Goal: Communication & Community: Share content

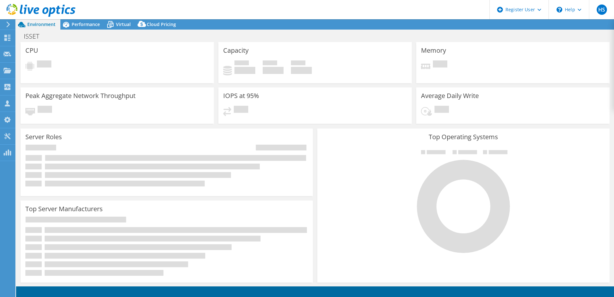
select select "USD"
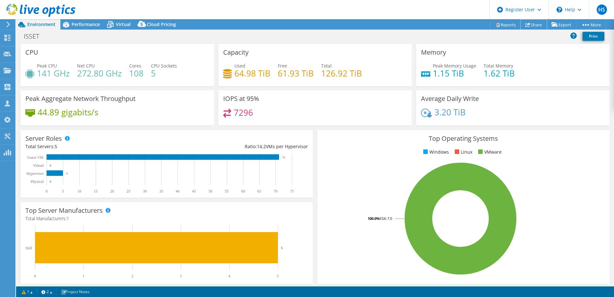
click at [537, 22] on link "Share" at bounding box center [533, 25] width 26 height 10
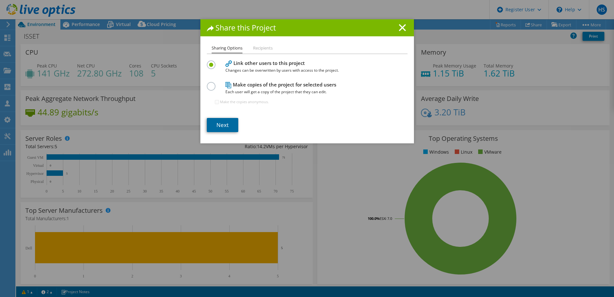
click at [220, 125] on link "Next" at bounding box center [222, 125] width 31 height 14
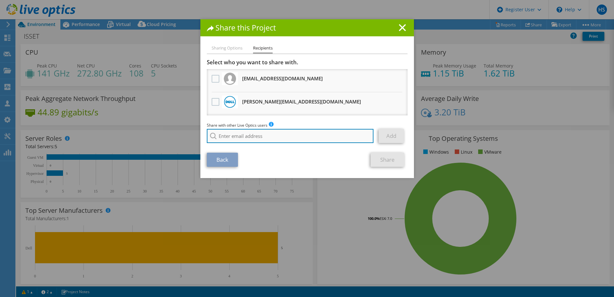
click at [240, 132] on input "search" at bounding box center [290, 136] width 167 height 14
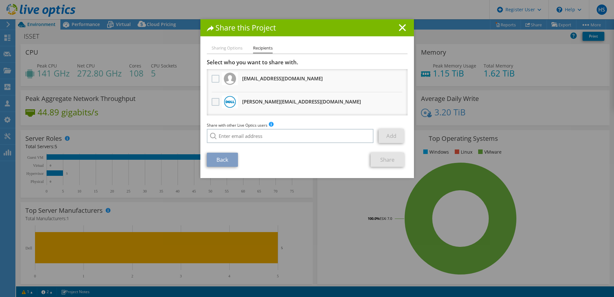
click at [214, 104] on label at bounding box center [216, 102] width 9 height 8
click at [0, 0] on input "checkbox" at bounding box center [0, 0] width 0 height 0
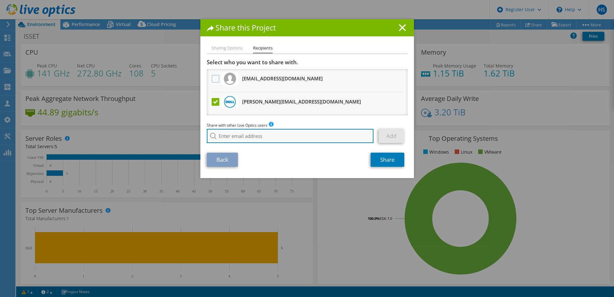
click at [236, 133] on input "search" at bounding box center [290, 136] width 167 height 14
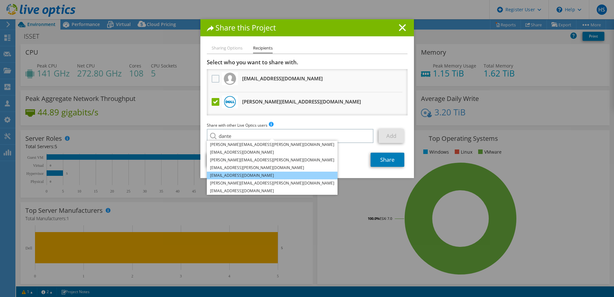
click at [256, 174] on li "Dante.Garda@dell.com" at bounding box center [272, 175] width 131 height 8
type input "Dante.Garda@dell.com"
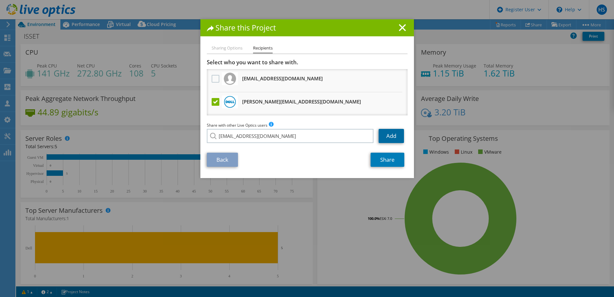
click at [391, 135] on link "Add" at bounding box center [390, 136] width 25 height 14
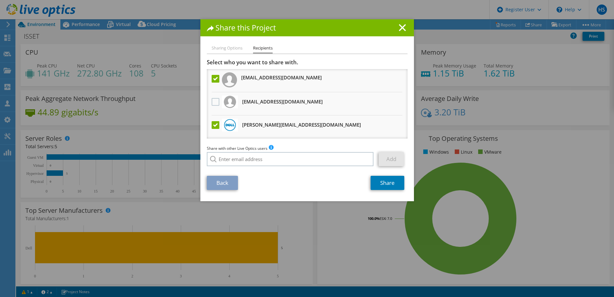
click at [285, 167] on div "Share with other Live Optics users Enter a single email address and click add. …" at bounding box center [307, 157] width 201 height 24
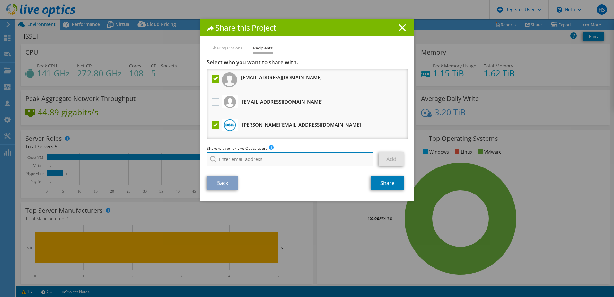
click at [281, 163] on input "search" at bounding box center [290, 159] width 167 height 14
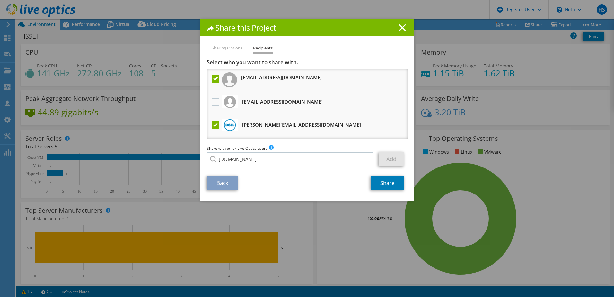
click at [256, 167] on li "Adriana.Trinidad@Dell.com" at bounding box center [257, 164] width 100 height 8
type input "Adriana.Trinidad@Dell.com"
click at [392, 157] on link "Add" at bounding box center [390, 159] width 25 height 14
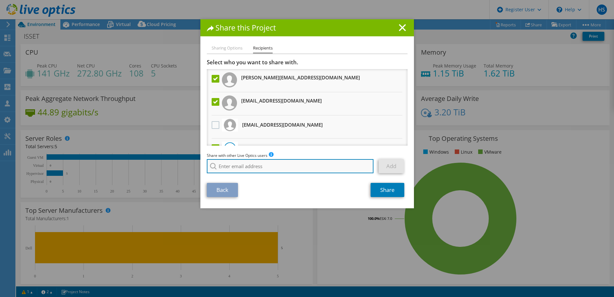
click at [314, 163] on input "search" at bounding box center [290, 166] width 167 height 14
type input "e"
type input "m"
type input "e"
click at [241, 163] on input "search" at bounding box center [290, 166] width 167 height 14
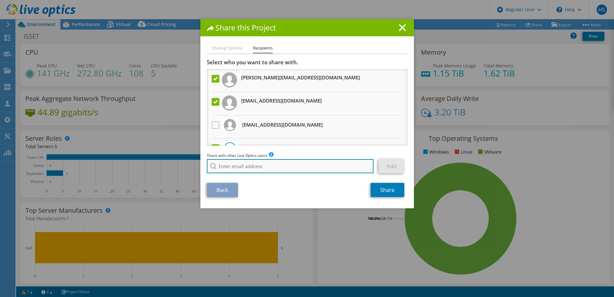
paste input "emiliomissael.villag@dell.com"
type input "emiliomissael.villag@dell.com"
drag, startPoint x: 317, startPoint y: 165, endPoint x: 196, endPoint y: 163, distance: 120.1
click at [195, 162] on div "Share this Project Sharing Options Recipients Link other users to this project …" at bounding box center [307, 148] width 614 height 258
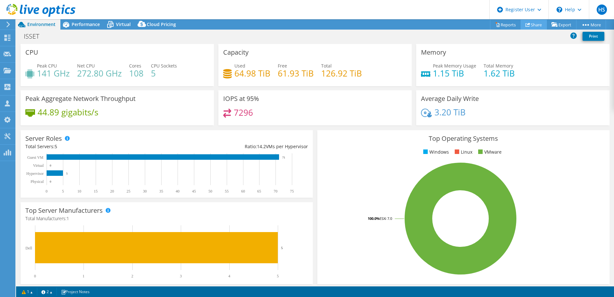
click at [532, 24] on link "Share" at bounding box center [533, 25] width 26 height 10
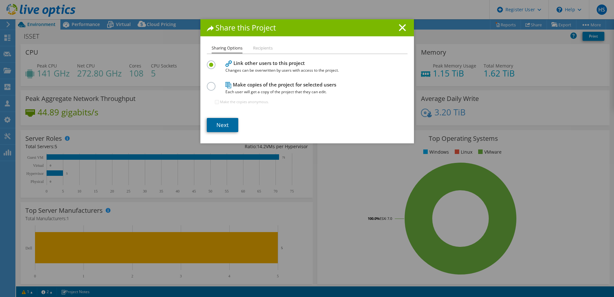
click at [227, 124] on link "Next" at bounding box center [222, 125] width 31 height 14
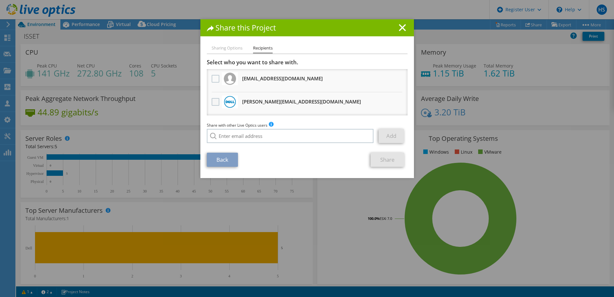
click at [214, 101] on label at bounding box center [216, 102] width 9 height 8
click at [0, 0] on input "checkbox" at bounding box center [0, 0] width 0 height 0
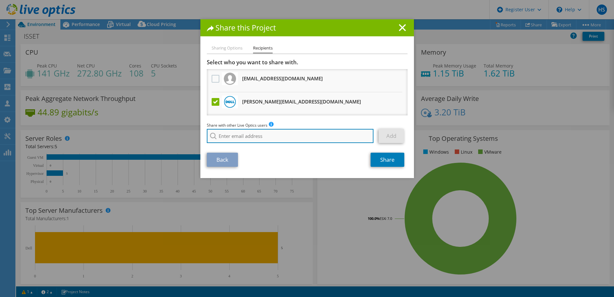
click at [227, 135] on input "search" at bounding box center [290, 136] width 167 height 14
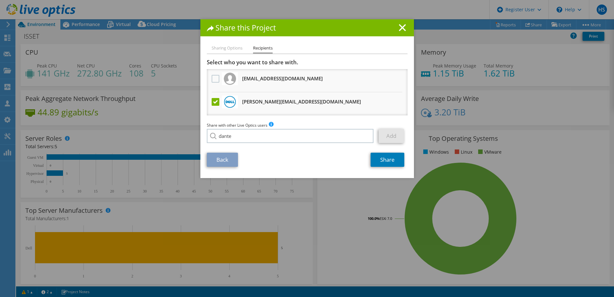
click at [250, 175] on li "Dante.Garda@dell.com" at bounding box center [272, 171] width 131 height 8
type input "Dante.Garda@dell.com"
click at [387, 134] on link "Add" at bounding box center [390, 136] width 25 height 14
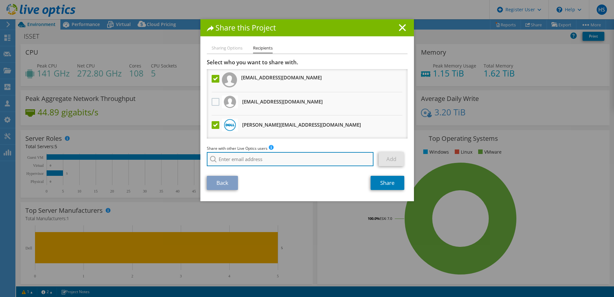
click at [282, 159] on input "search" at bounding box center [290, 159] width 167 height 14
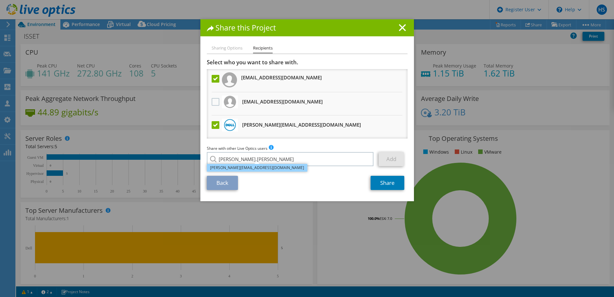
click at [267, 164] on li "Adriana.Trinidad@Dell.com" at bounding box center [257, 168] width 100 height 8
type input "Adriana.Trinidad@Dell.com"
click at [392, 161] on link "Add" at bounding box center [390, 159] width 25 height 14
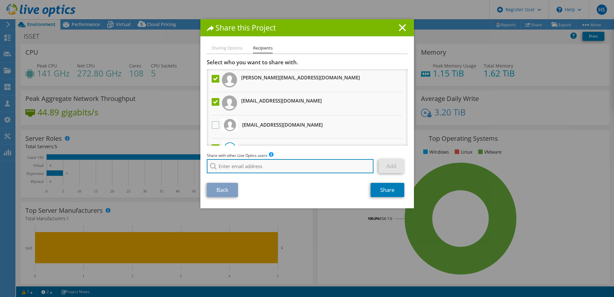
click at [287, 168] on input "search" at bounding box center [290, 166] width 167 height 14
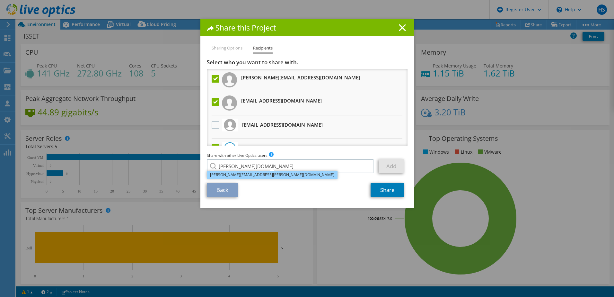
click at [265, 174] on li "Fabian.Mendoza@dell.com" at bounding box center [272, 175] width 131 height 8
type input "Fabian.Mendoza@dell.com"
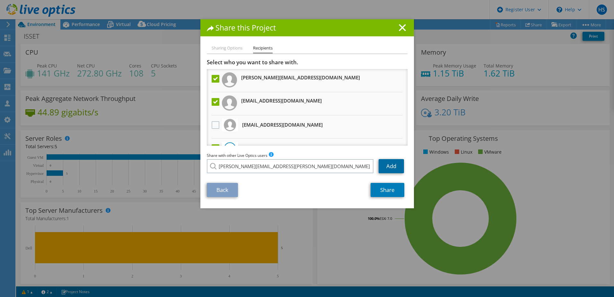
click at [389, 168] on link "Add" at bounding box center [390, 166] width 25 height 14
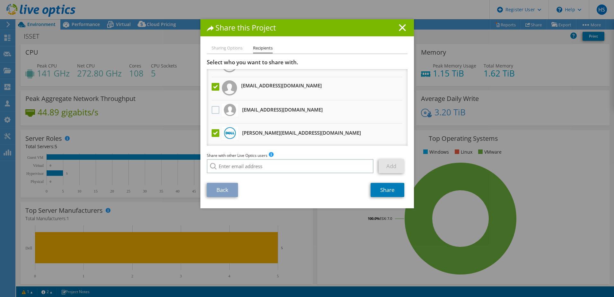
scroll to position [39, 0]
click at [297, 168] on input "search" at bounding box center [290, 166] width 167 height 14
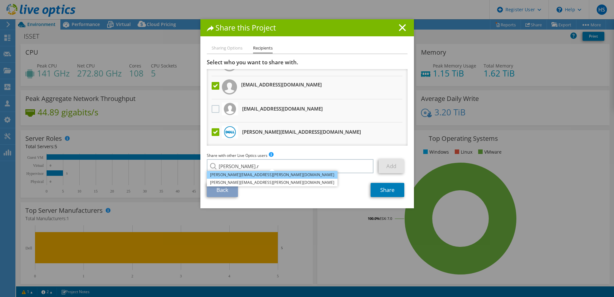
click at [260, 175] on li "Irving.Ramirez@dell.com" at bounding box center [272, 175] width 131 height 8
type input "Irving.Ramirez@dell.com"
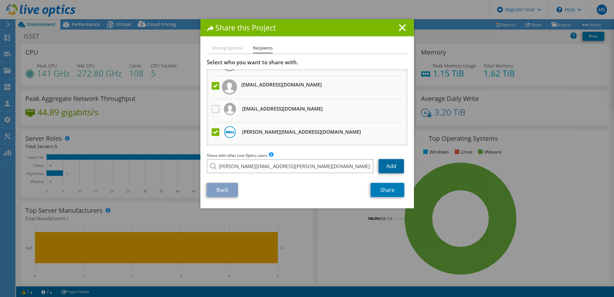
click at [387, 161] on link "Add" at bounding box center [390, 166] width 25 height 14
click at [387, 193] on link "Share" at bounding box center [387, 190] width 34 height 14
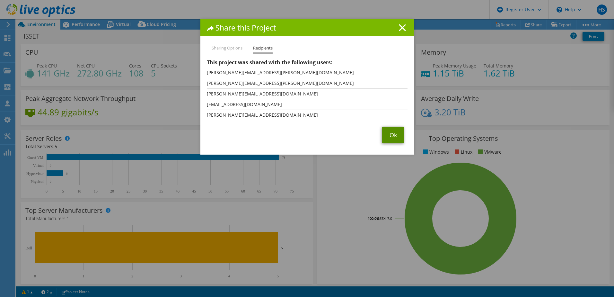
click at [391, 137] on link "Ok" at bounding box center [393, 134] width 22 height 17
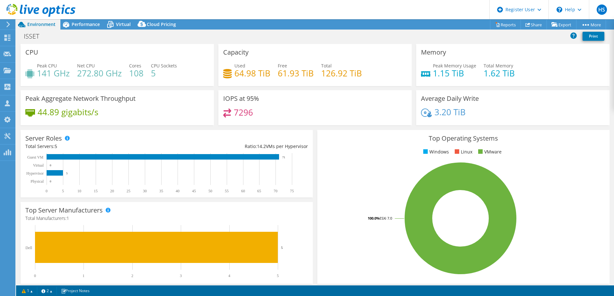
select select "USD"
